Goal: Task Accomplishment & Management: Use online tool/utility

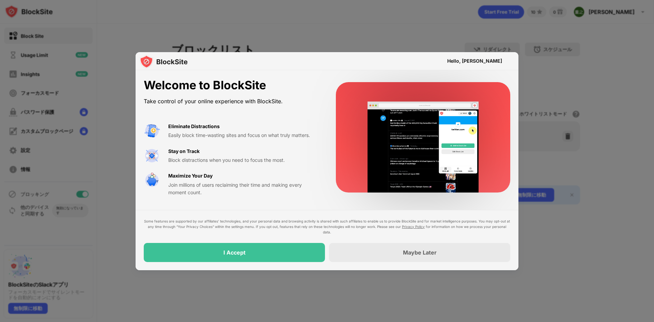
click at [290, 70] on div "Hello, [PERSON_NAME]" at bounding box center [327, 61] width 383 height 18
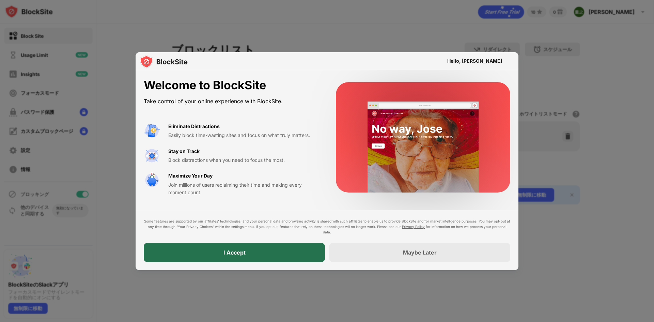
click at [262, 217] on div "I Accept" at bounding box center [234, 252] width 181 height 19
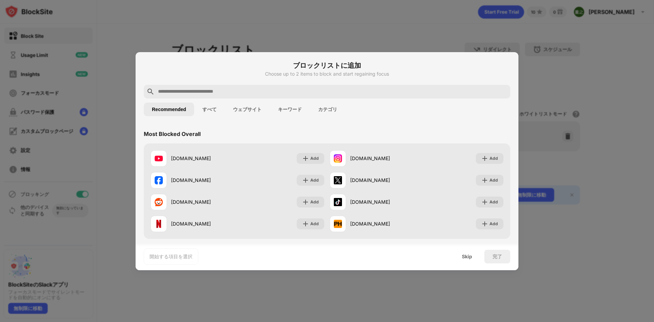
click at [252, 106] on button "ウェブサイト" at bounding box center [247, 110] width 45 height 14
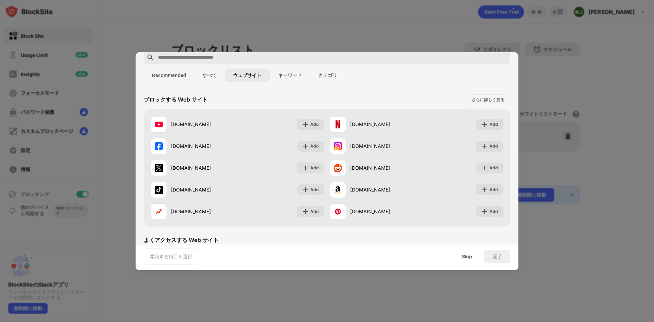
scroll to position [132, 0]
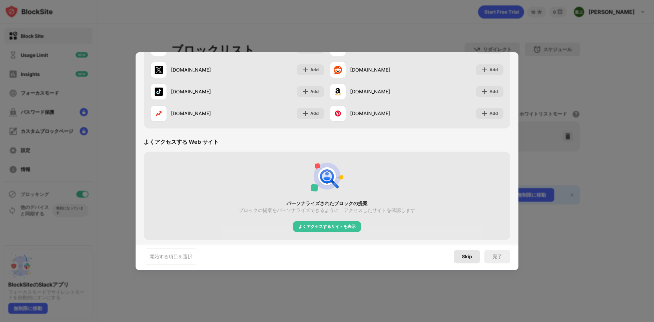
click at [353, 217] on div "Skip" at bounding box center [467, 256] width 10 height 5
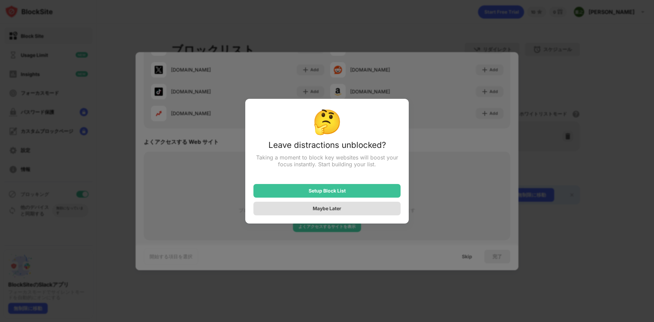
click at [353, 212] on div "Maybe Later" at bounding box center [326, 209] width 147 height 14
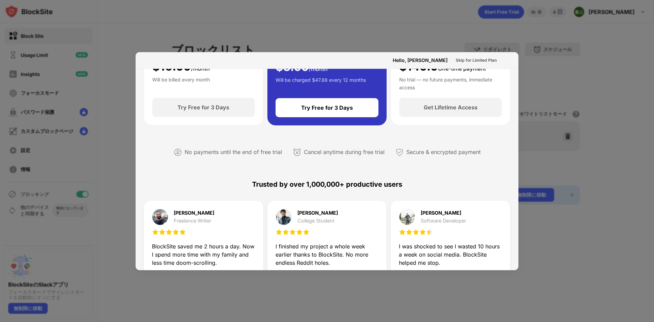
scroll to position [0, 0]
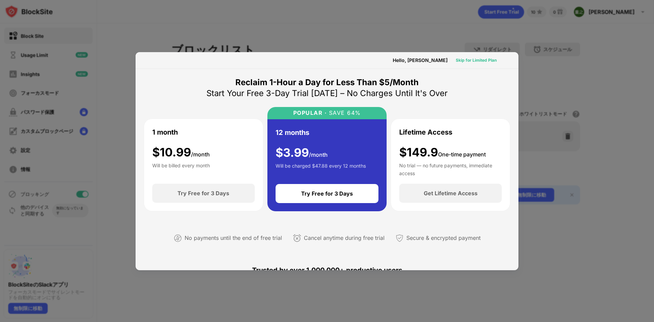
click at [353, 60] on div "Skip for Limited Plan" at bounding box center [476, 60] width 41 height 7
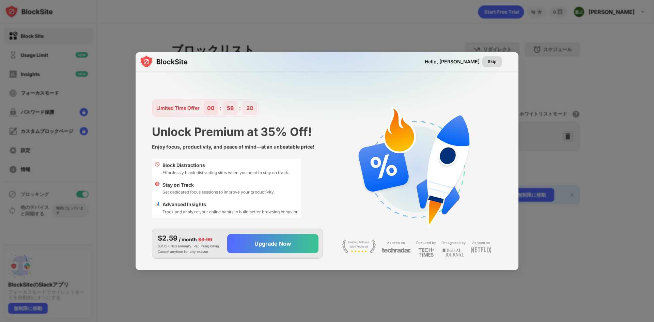
click at [353, 59] on div "Skip" at bounding box center [492, 61] width 9 height 7
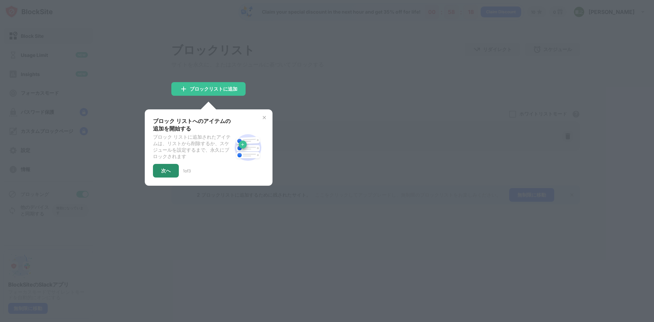
click at [162, 173] on div "次へ" at bounding box center [166, 170] width 10 height 5
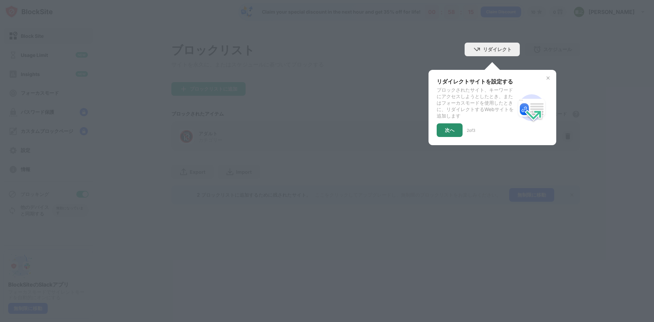
click at [353, 130] on div "次へ" at bounding box center [450, 130] width 26 height 14
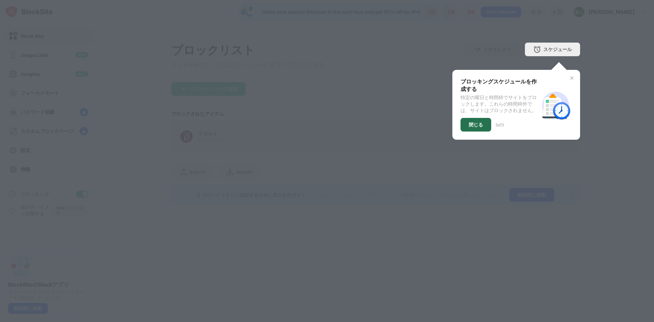
click at [353, 123] on div "閉じる" at bounding box center [476, 125] width 31 height 14
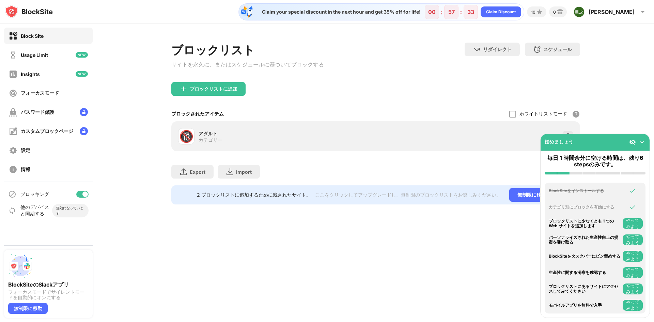
drag, startPoint x: 302, startPoint y: 135, endPoint x: 354, endPoint y: 104, distance: 60.8
click at [353, 104] on div "ブロックリストに追加" at bounding box center [375, 94] width 409 height 25
